Goal: Find specific fact

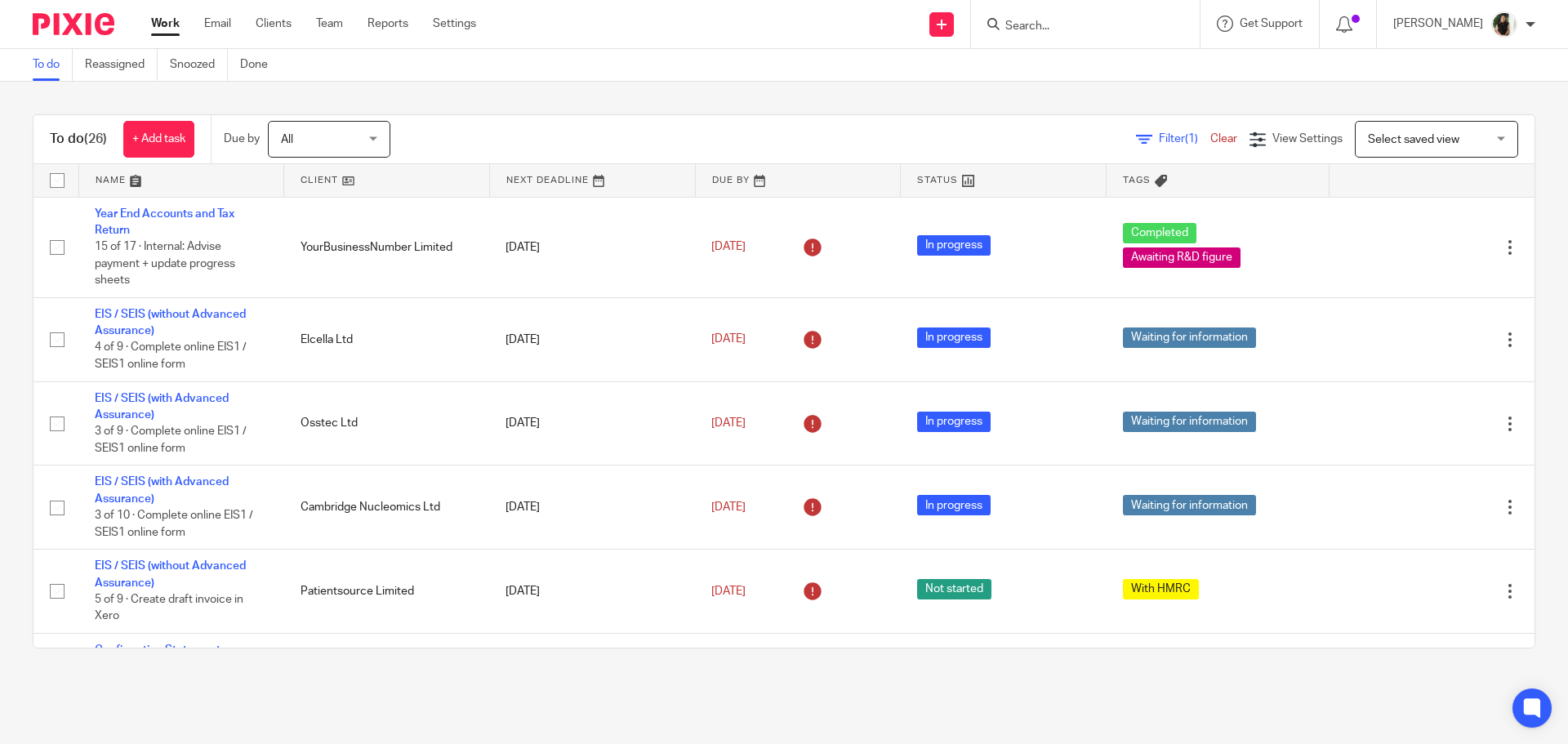
click at [1111, 30] on input "Search" at bounding box center [1076, 26] width 147 height 14
click at [1033, 32] on input "Search" at bounding box center [1076, 26] width 147 height 14
type input "52 north hea"
click at [1197, 59] on link at bounding box center [1134, 77] width 268 height 51
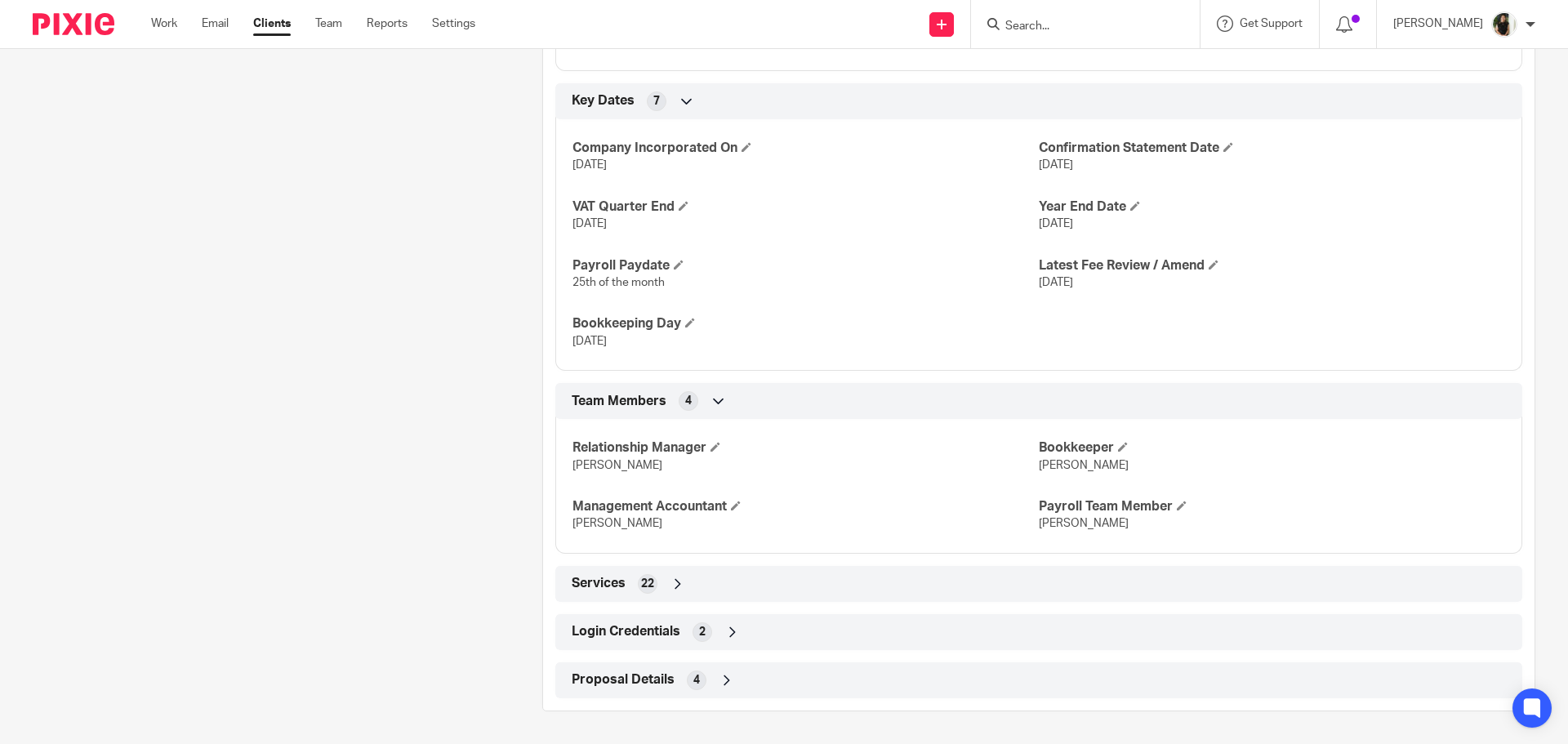
click at [666, 629] on span "Login Credentials" at bounding box center [626, 632] width 109 height 17
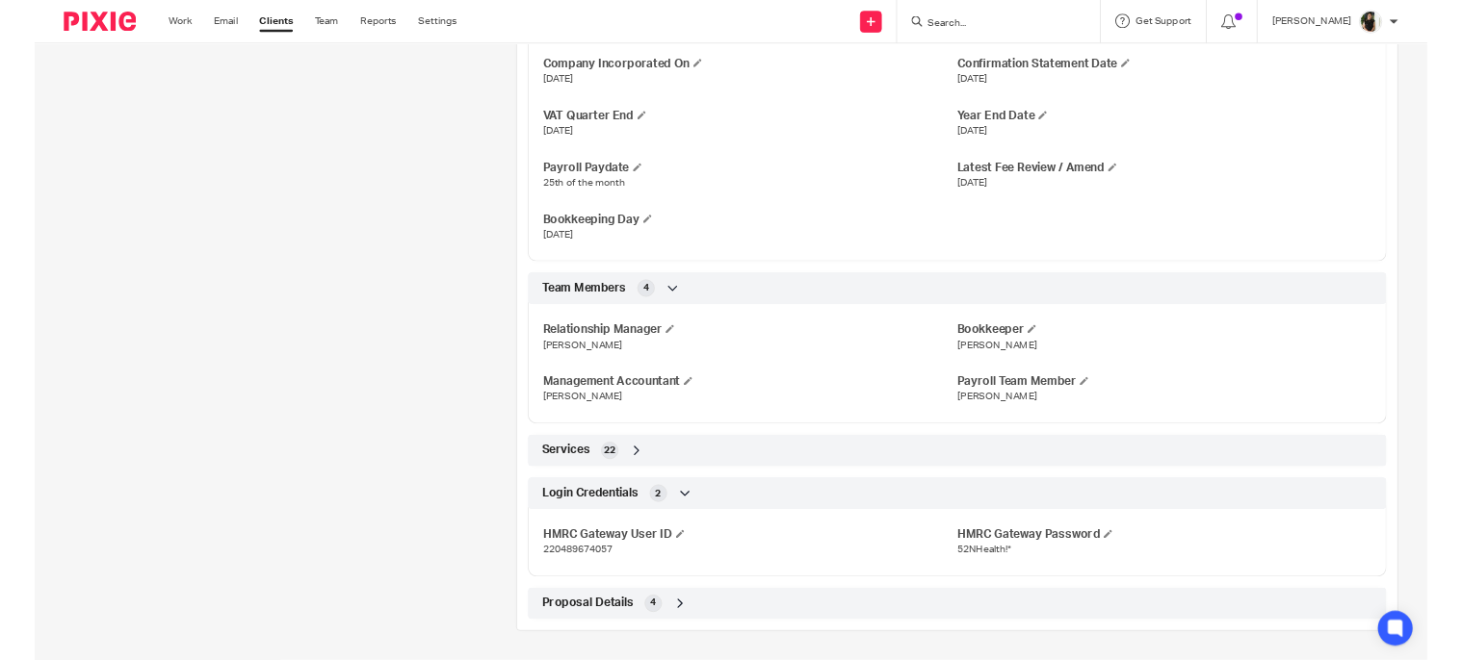
scroll to position [1217, 0]
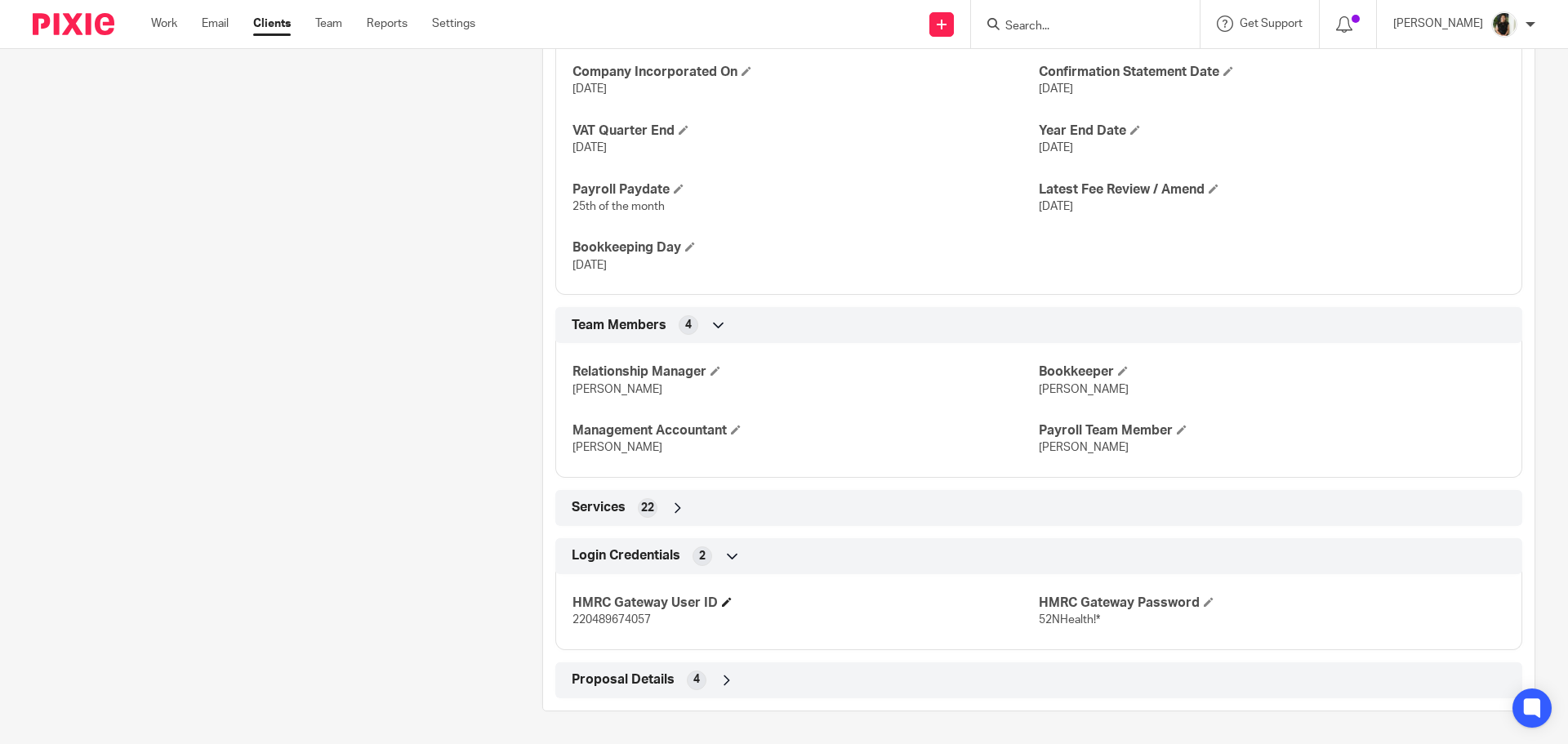
click at [629, 611] on h4 "HMRC Gateway User ID" at bounding box center [806, 603] width 466 height 17
click at [618, 626] on p "220489674057" at bounding box center [806, 619] width 466 height 16
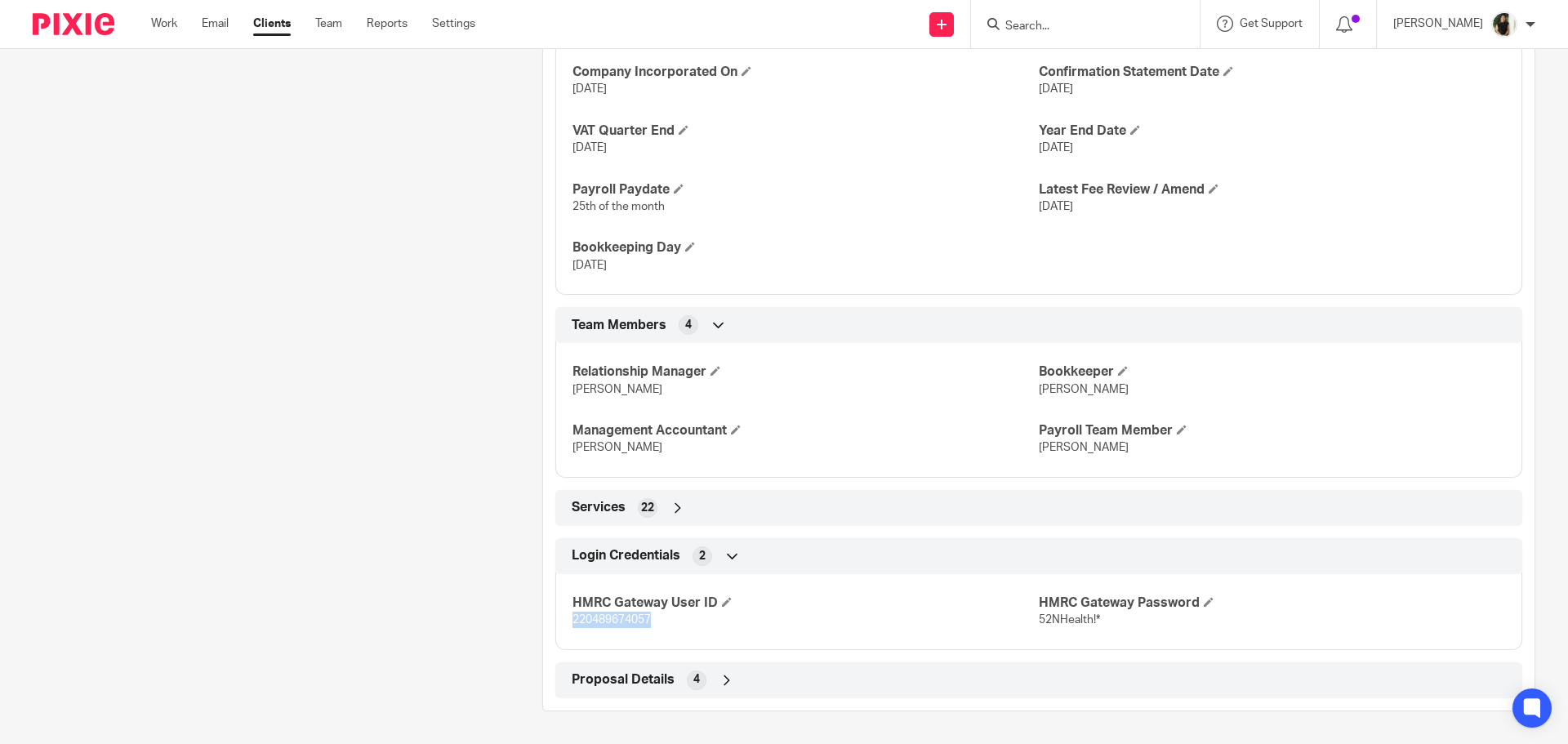
copy span "220489674057"
click at [1042, 624] on span "52NHealth!*" at bounding box center [1069, 619] width 61 height 11
copy span "52NHealth"
